Goal: Task Accomplishment & Management: Use online tool/utility

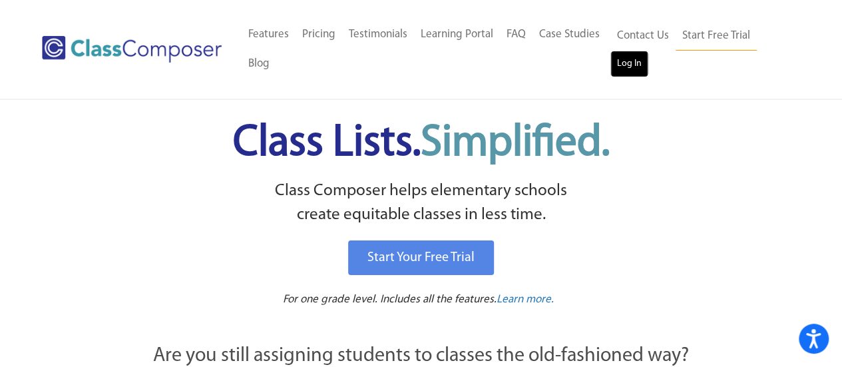
click at [632, 71] on link "Log In" at bounding box center [630, 64] width 38 height 27
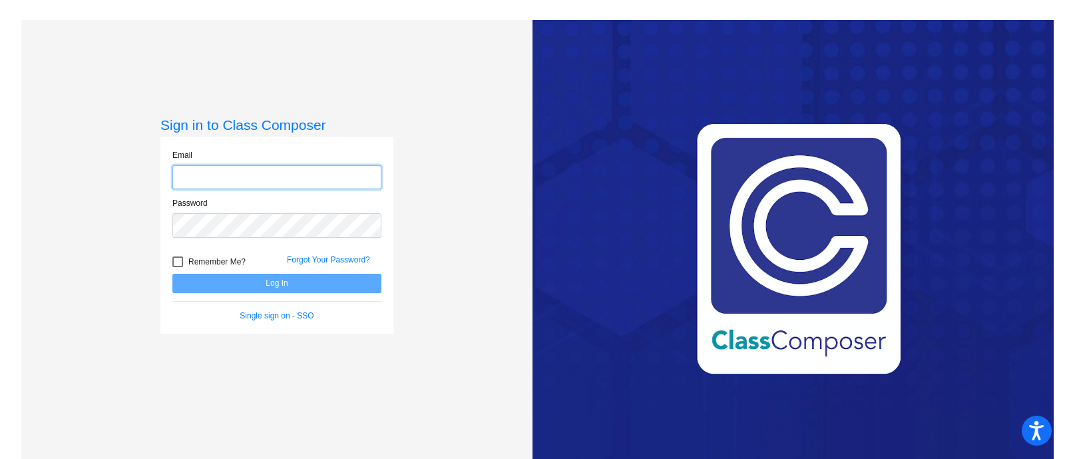
type input "[PERSON_NAME][EMAIL_ADDRESS][DOMAIN_NAME]"
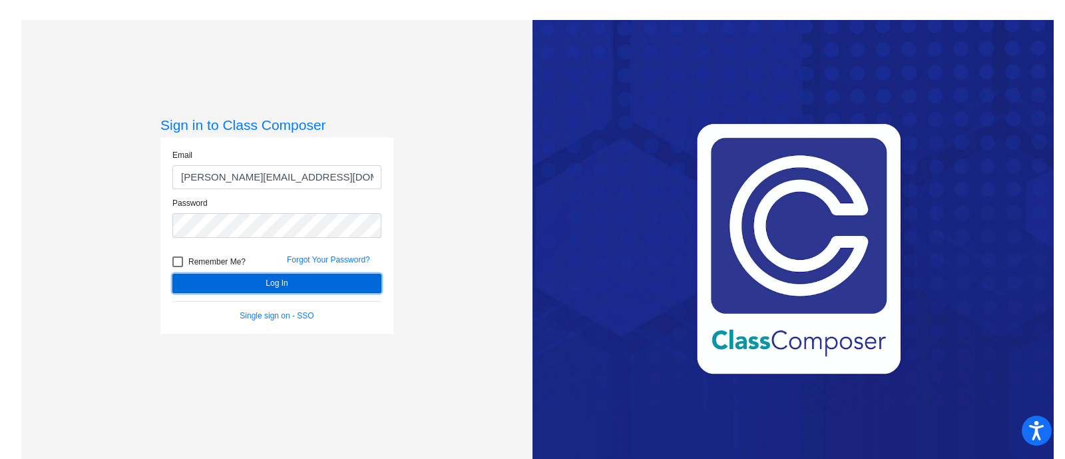
click at [230, 281] on button "Log In" at bounding box center [276, 283] width 209 height 19
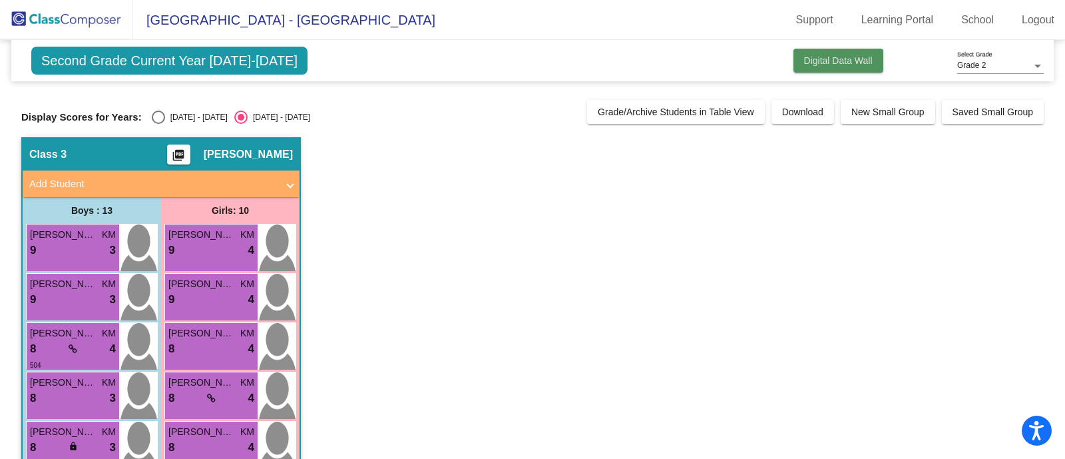
click at [842, 68] on button "Digital Data Wall" at bounding box center [839, 61] width 90 height 24
